Goal: Task Accomplishment & Management: Use online tool/utility

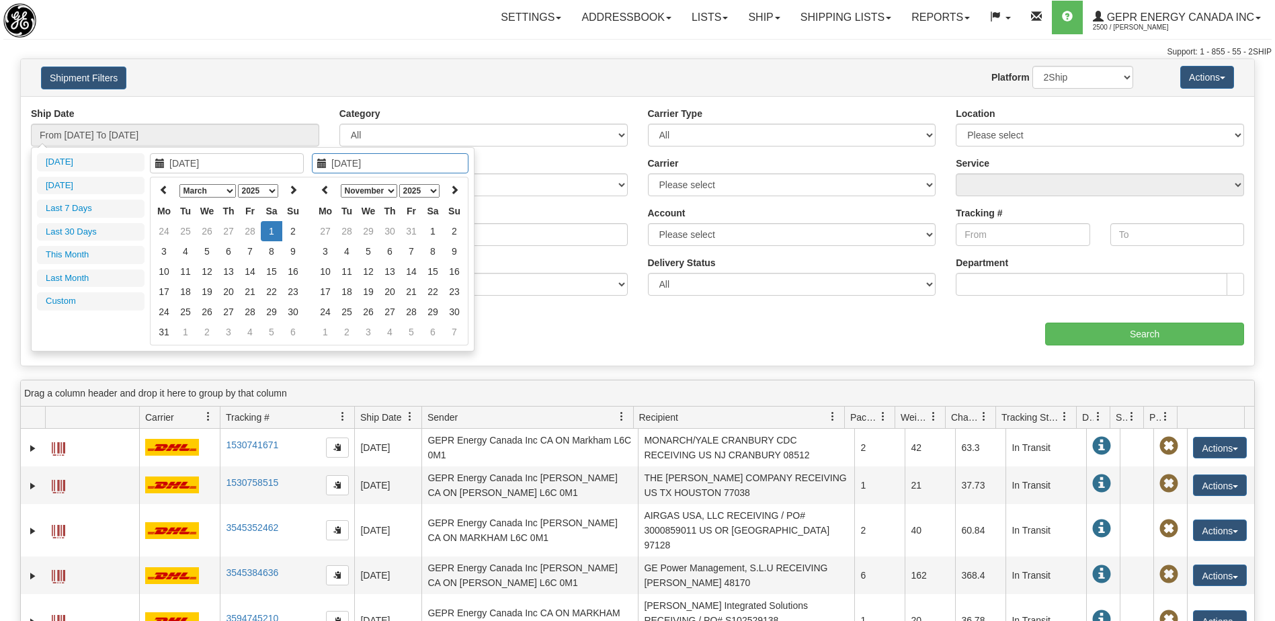
click at [332, 192] on th at bounding box center [326, 190] width 22 height 21
type input "[DATE]"
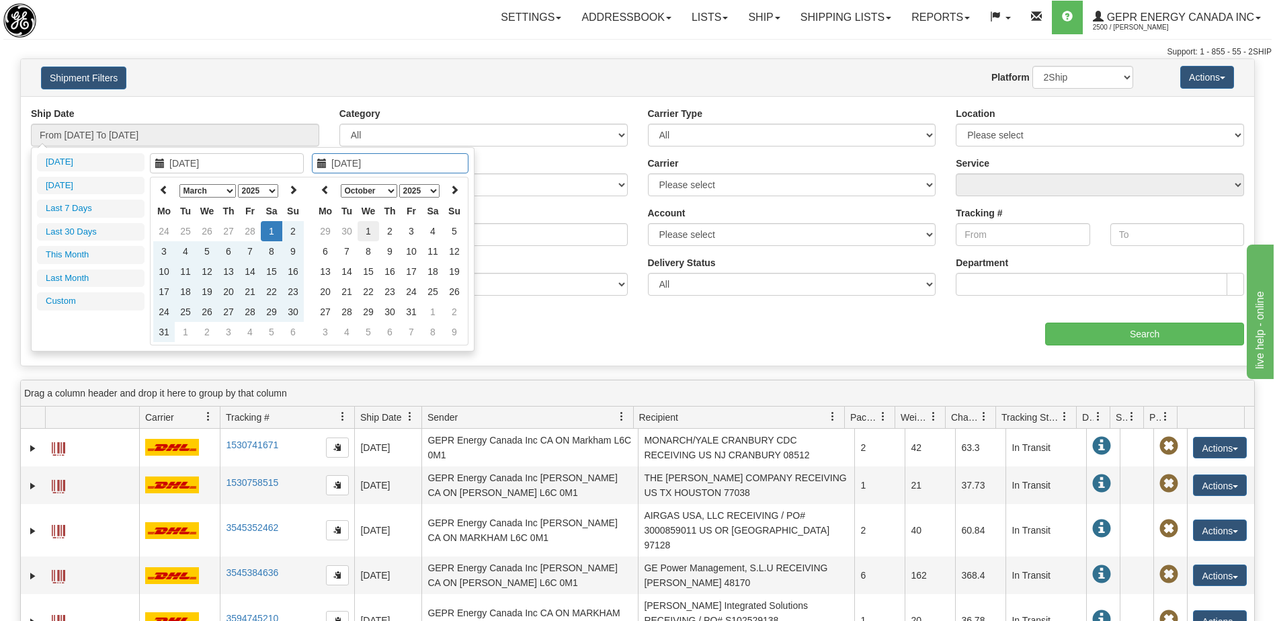
click at [370, 225] on td "1" at bounding box center [369, 231] width 22 height 20
type input "From [DATE] To [DATE]"
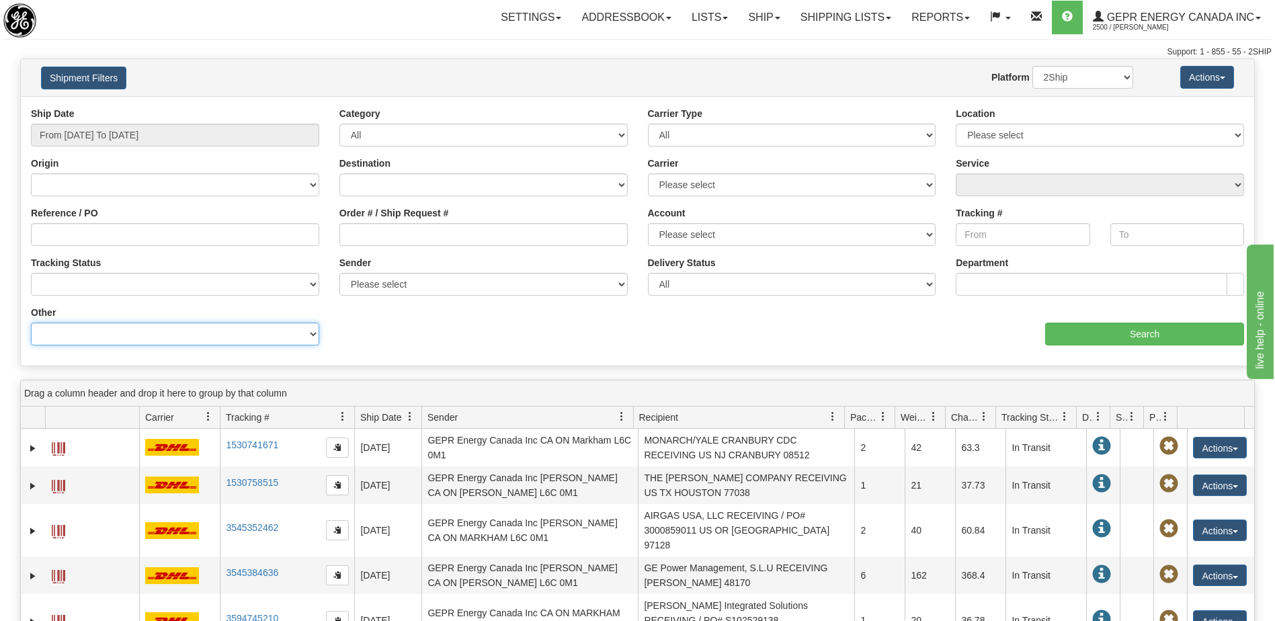
click at [276, 331] on select "Billing Account # Billing Type BOL # (LTL) Commodity Or Documents Consolidation…" at bounding box center [175, 334] width 288 height 23
select select "Recipient_City"
click at [31, 323] on select "Billing Account # Billing Type BOL # (LTL) Commodity Or Documents Consolidation…" at bounding box center [175, 334] width 288 height 23
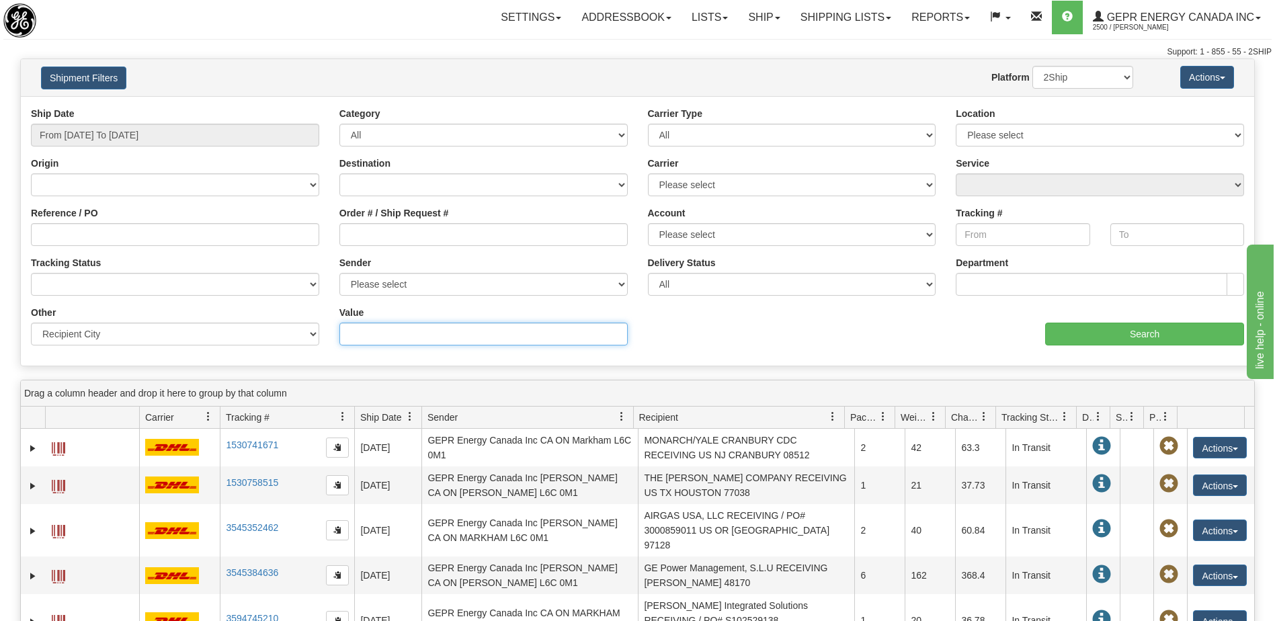
click at [349, 329] on input "Value" at bounding box center [483, 334] width 288 height 23
paste input "CALI"
type input "CALI"
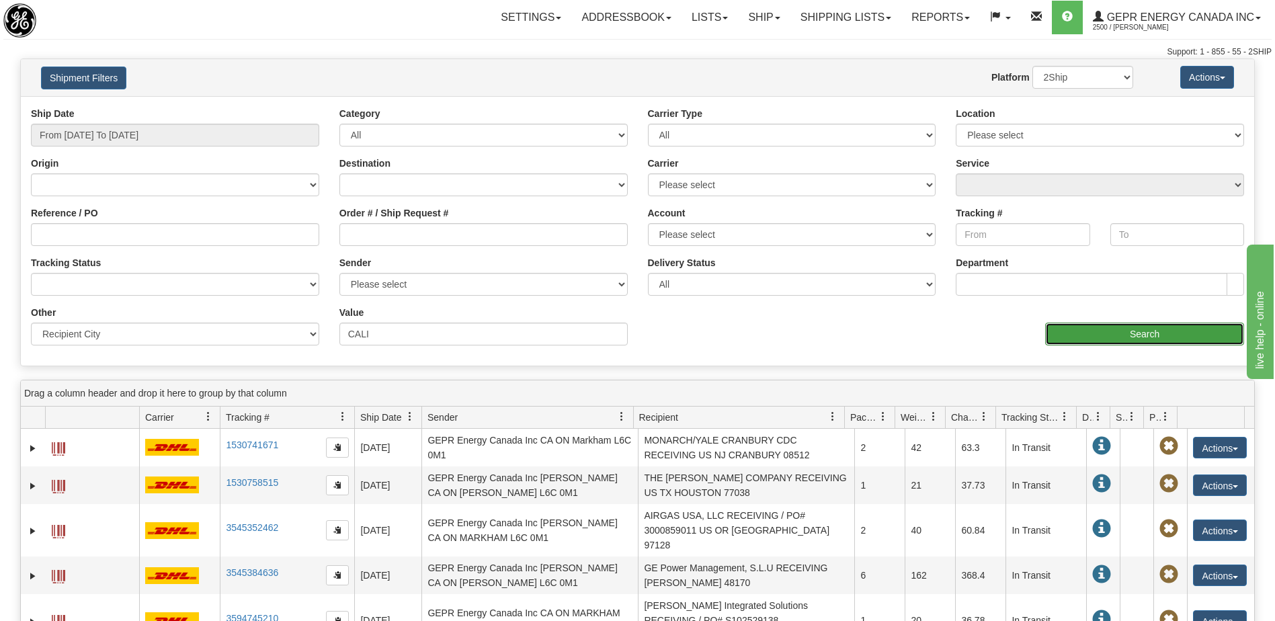
click at [1132, 337] on input "Search" at bounding box center [1144, 334] width 199 height 23
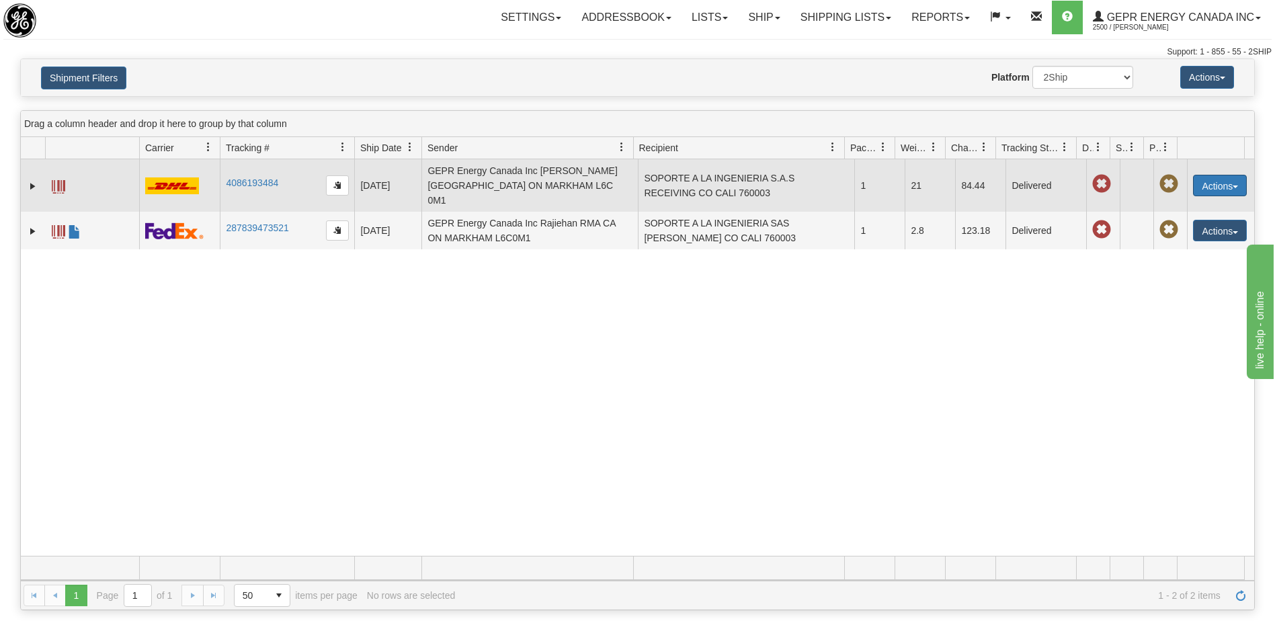
click at [1200, 181] on button "Actions" at bounding box center [1220, 186] width 54 height 22
click at [1163, 205] on link "Repeat" at bounding box center [1193, 210] width 108 height 17
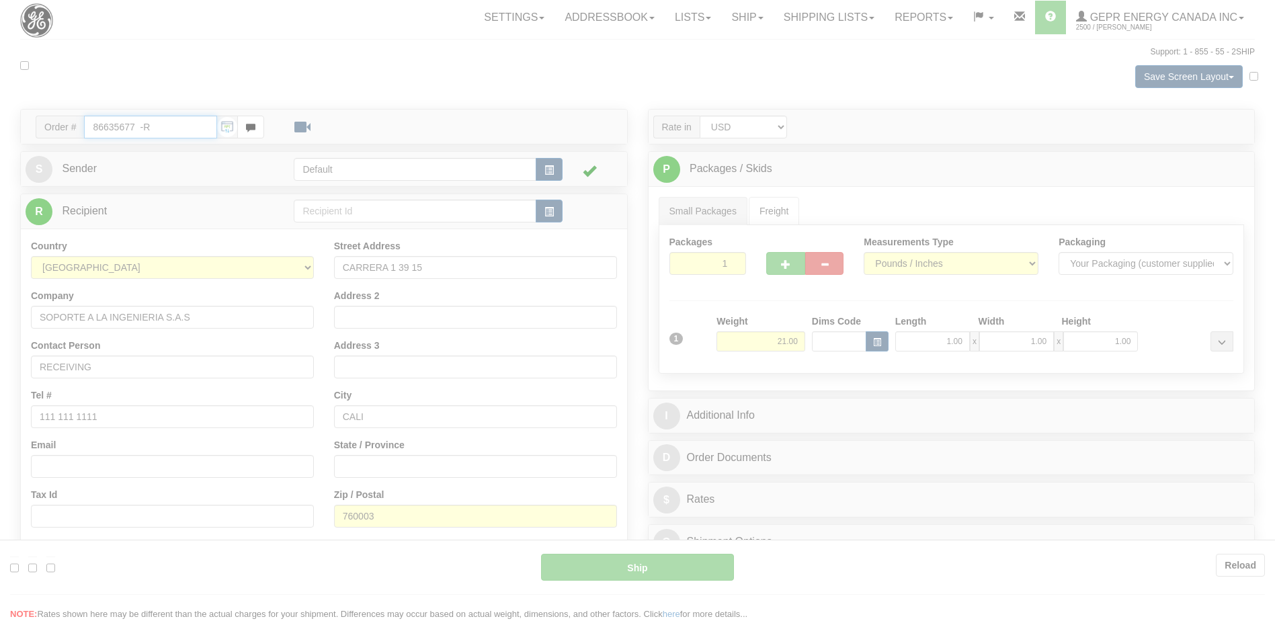
type input "P"
type input "12:37"
type input "16:00"
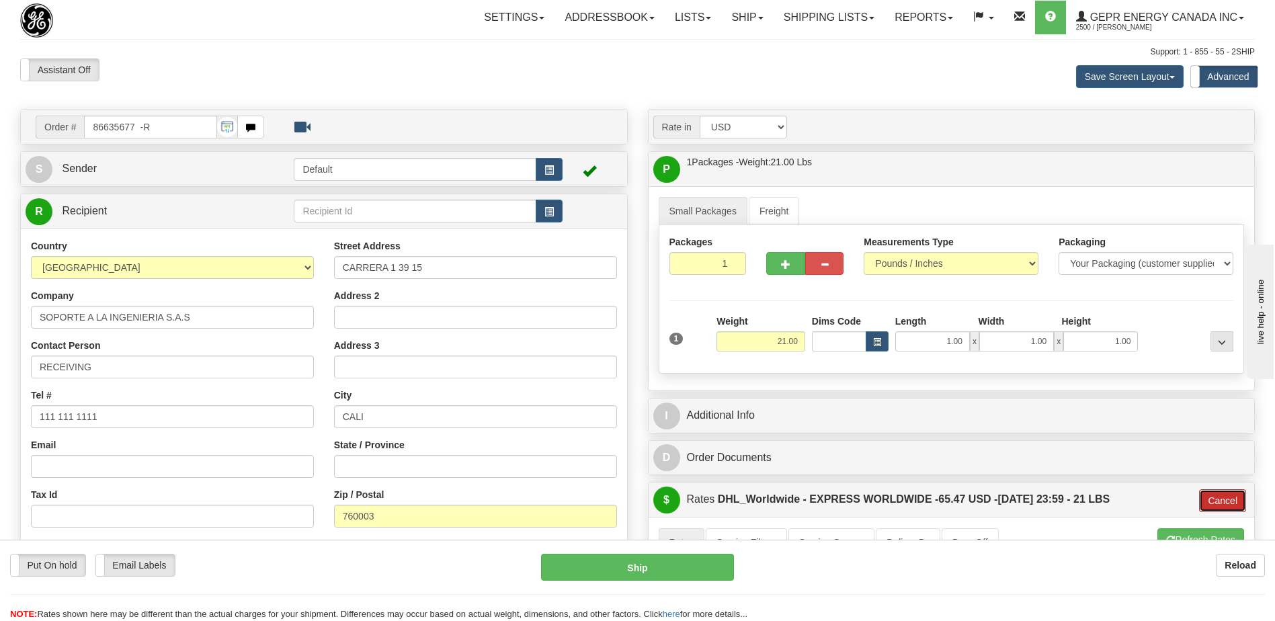
click at [1213, 501] on button "Cancel" at bounding box center [1222, 500] width 47 height 23
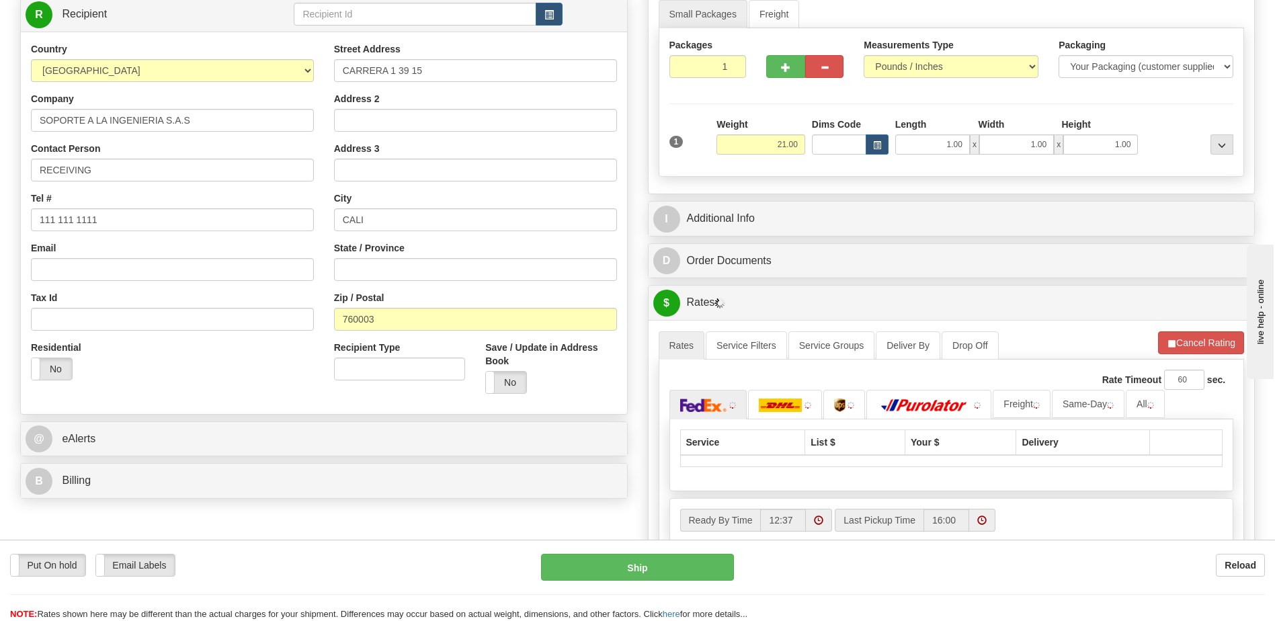
scroll to position [336, 0]
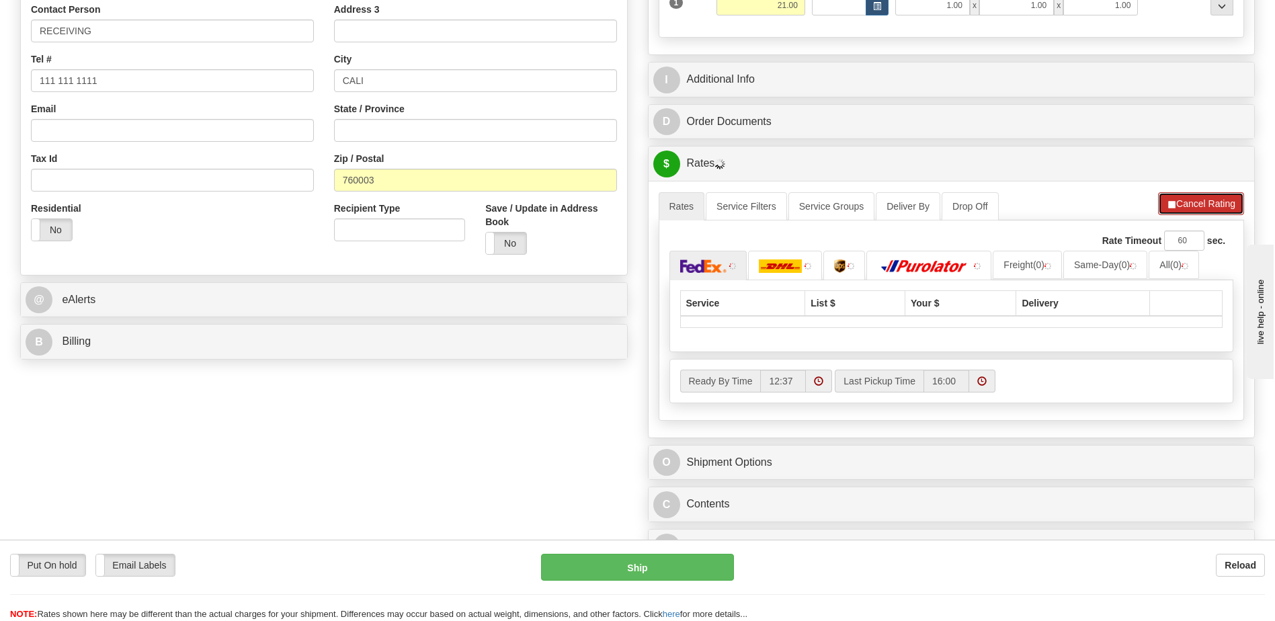
click at [1204, 208] on button "Cancel Rating" at bounding box center [1201, 203] width 86 height 23
click at [1190, 200] on button "Refresh Rates" at bounding box center [1200, 203] width 87 height 23
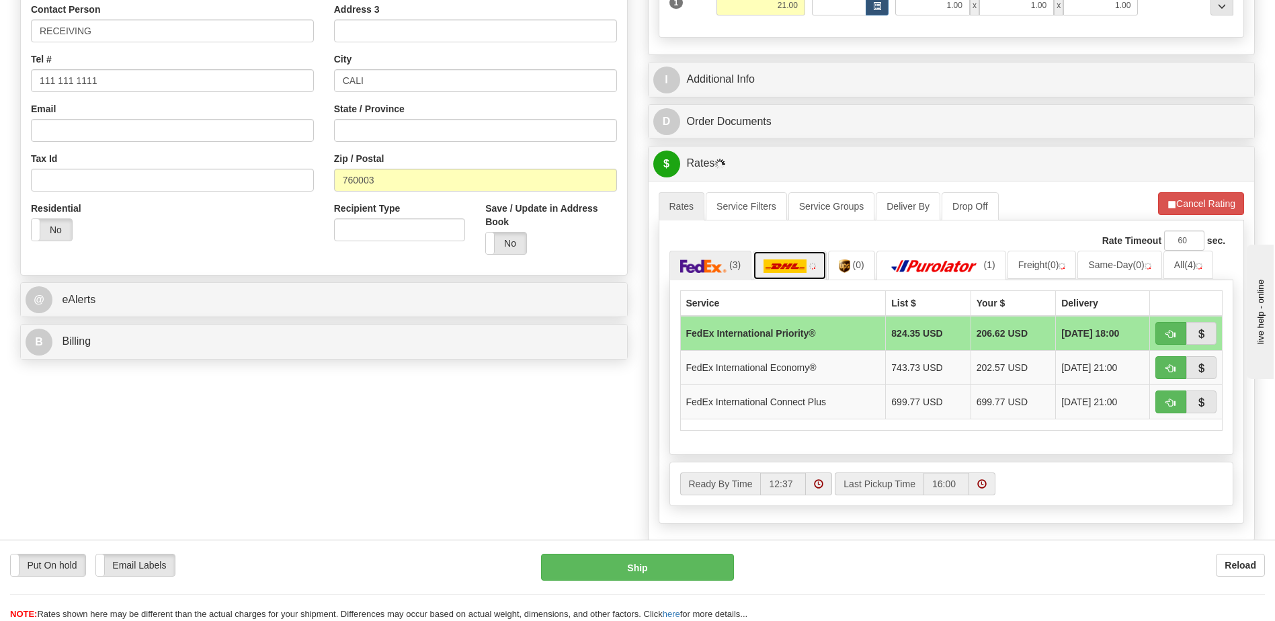
click at [792, 262] on img at bounding box center [785, 265] width 43 height 13
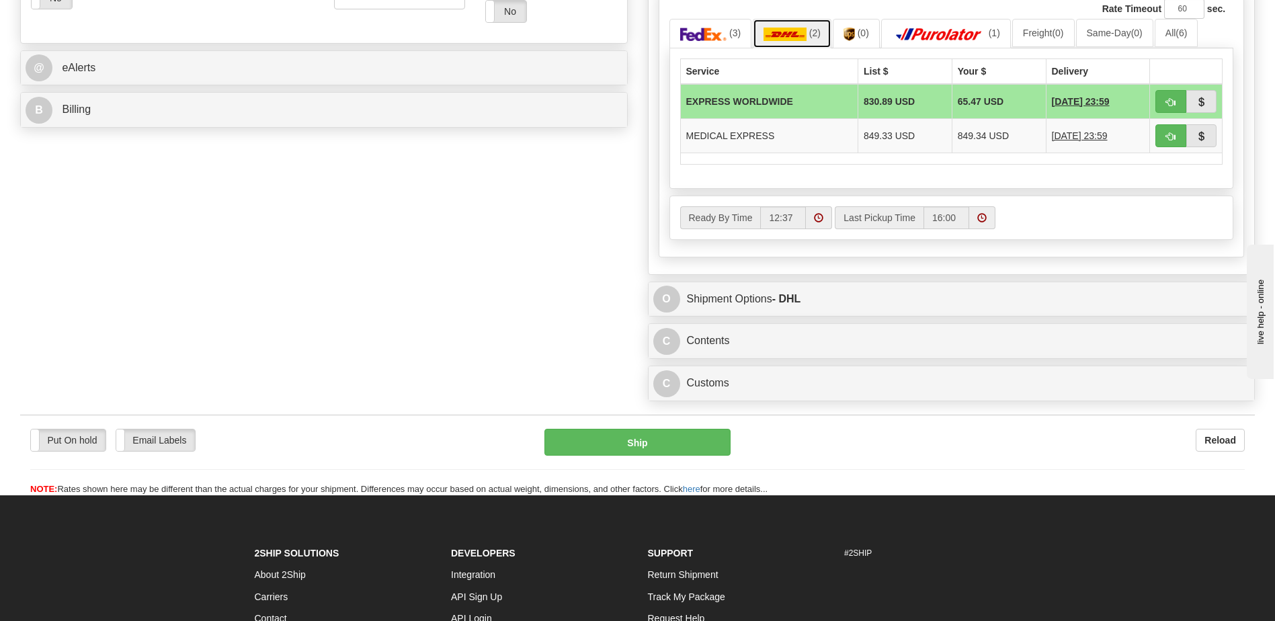
scroll to position [538, 0]
